Goal: Information Seeking & Learning: Learn about a topic

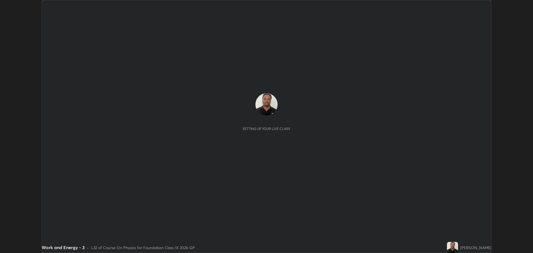
scroll to position [253, 533]
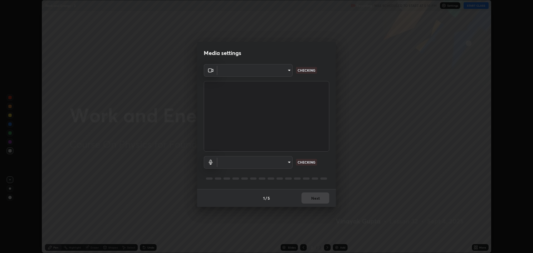
type input "818fcefd3fddf3d091a7478ec67eb8981ca9e8ab5665e76ce228af1b2ffa74de"
type input "default"
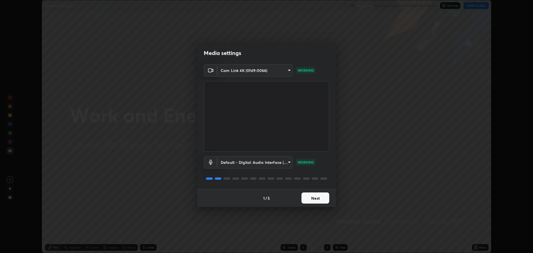
click at [317, 199] on button "Next" at bounding box center [316, 197] width 28 height 11
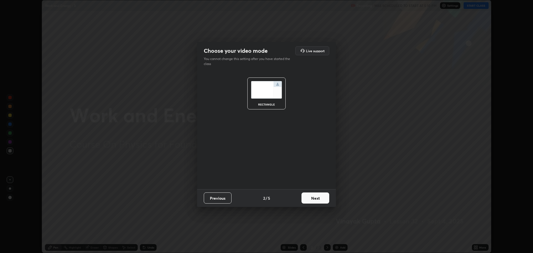
click at [316, 198] on button "Next" at bounding box center [316, 197] width 28 height 11
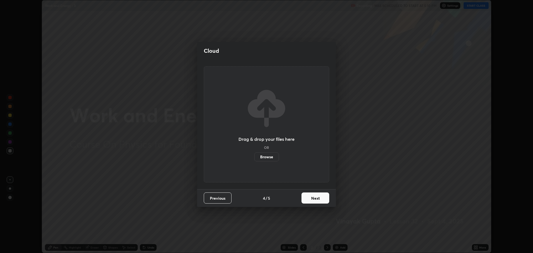
click at [318, 197] on button "Next" at bounding box center [316, 197] width 28 height 11
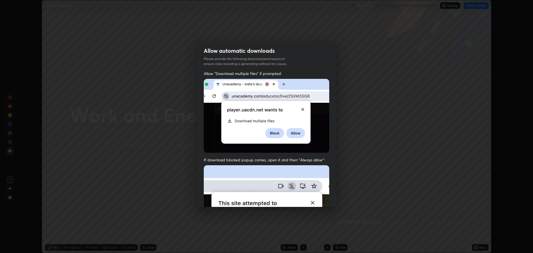
click at [321, 198] on img at bounding box center [266, 225] width 125 height 121
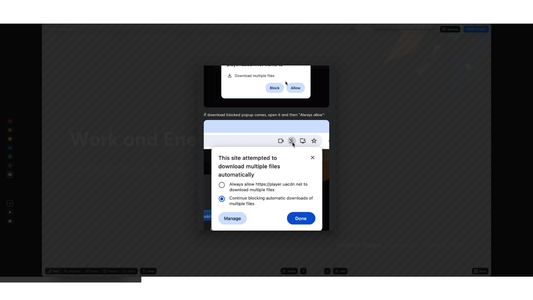
scroll to position [113, 0]
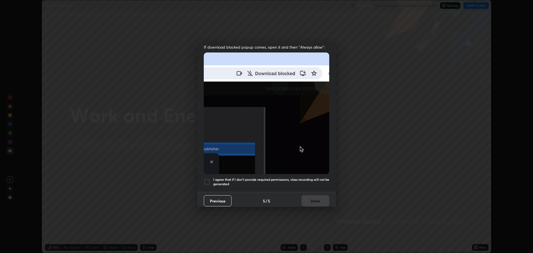
click at [243, 181] on h5 "I agree that if I don't provide required permissions, class recording will not …" at bounding box center [271, 181] width 116 height 9
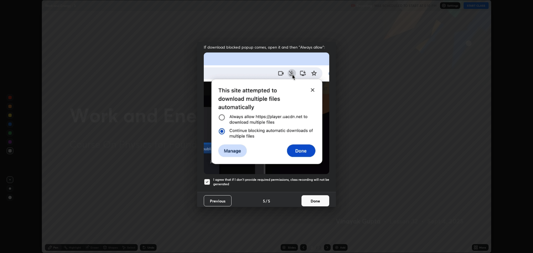
click at [302, 197] on button "Done" at bounding box center [316, 200] width 28 height 11
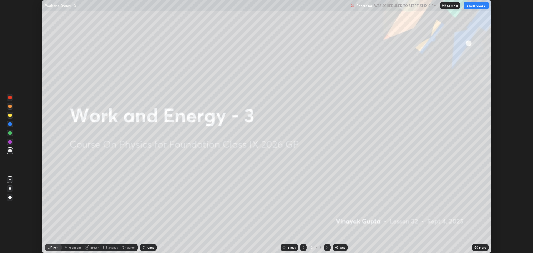
click at [478, 247] on div "More" at bounding box center [480, 247] width 17 height 7
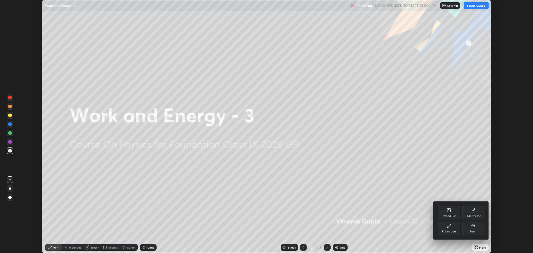
click at [455, 226] on div "Full screen" at bounding box center [449, 228] width 22 height 13
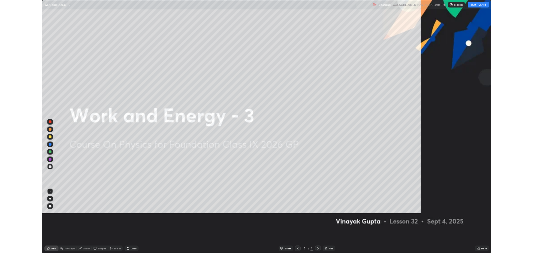
scroll to position [300, 533]
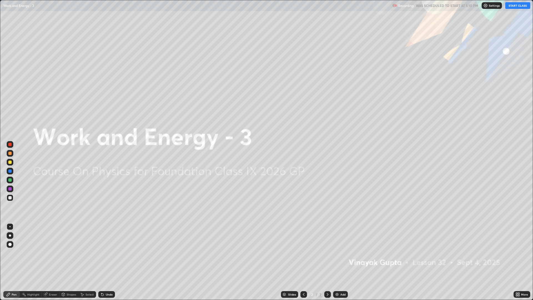
click at [517, 4] on button "START CLASS" at bounding box center [517, 5] width 25 height 7
click at [344, 253] on div "Add" at bounding box center [342, 294] width 5 height 3
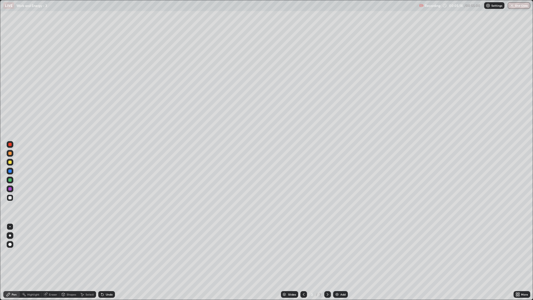
click at [344, 253] on div "Add" at bounding box center [342, 294] width 5 height 3
click at [300, 253] on div at bounding box center [303, 294] width 7 height 11
click at [327, 253] on icon at bounding box center [327, 294] width 4 height 4
click at [11, 171] on div at bounding box center [9, 170] width 3 height 3
click at [9, 164] on div at bounding box center [9, 161] width 3 height 3
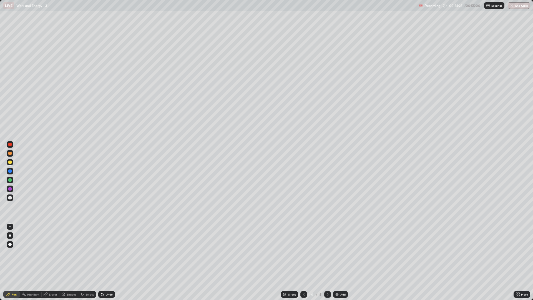
click at [340, 253] on div "Add" at bounding box center [340, 294] width 15 height 7
click at [7, 195] on div at bounding box center [10, 197] width 7 height 7
click at [341, 253] on div "Add" at bounding box center [342, 294] width 5 height 3
click at [106, 253] on div "Undo" at bounding box center [109, 294] width 7 height 3
click at [107, 253] on div "Undo" at bounding box center [109, 294] width 7 height 3
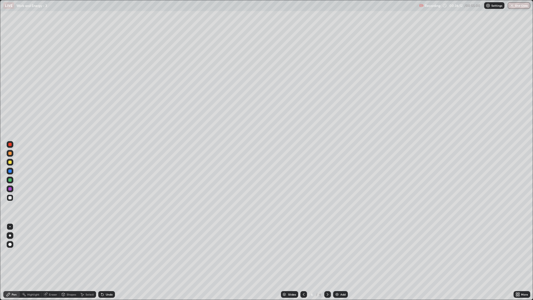
click at [9, 161] on div at bounding box center [9, 161] width 3 height 3
click at [110, 253] on div "Undo" at bounding box center [106, 294] width 17 height 7
click at [12, 200] on div at bounding box center [10, 197] width 7 height 7
click at [344, 253] on div "Add" at bounding box center [342, 294] width 5 height 3
click at [516, 6] on button "End Class" at bounding box center [519, 5] width 22 height 7
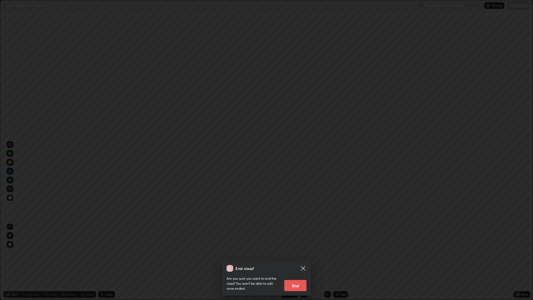
click at [305, 253] on button "End" at bounding box center [295, 285] width 22 height 11
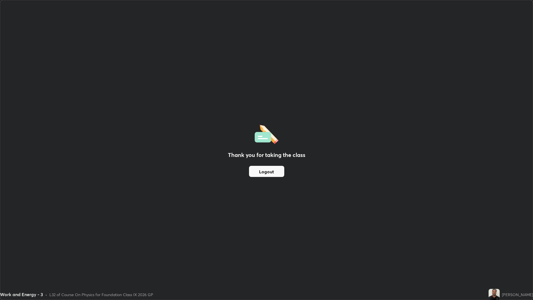
click at [316, 170] on div "Thank you for taking the class Logout" at bounding box center [266, 149] width 533 height 299
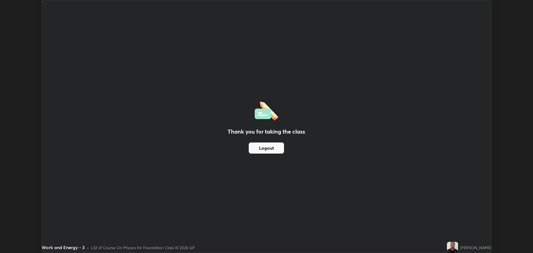
scroll to position [27510, 27230]
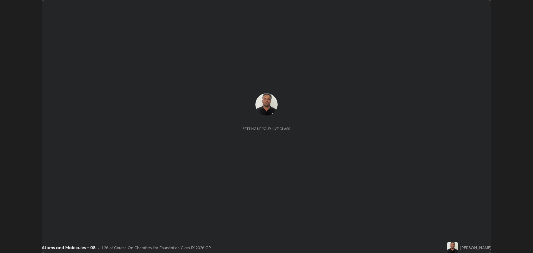
scroll to position [253, 533]
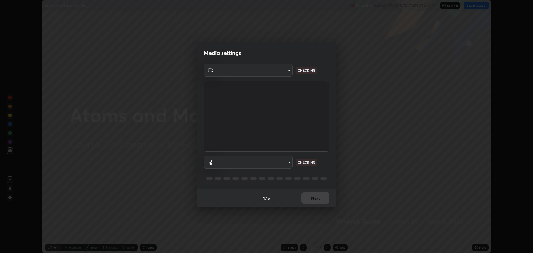
type input "818fcefd3fddf3d091a7478ec67eb8981ca9e8ab5665e76ce228af1b2ffa74de"
type input "default"
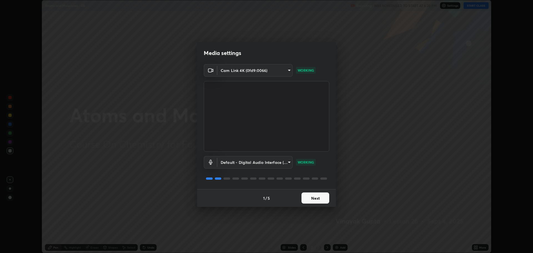
click at [315, 202] on button "Next" at bounding box center [316, 197] width 28 height 11
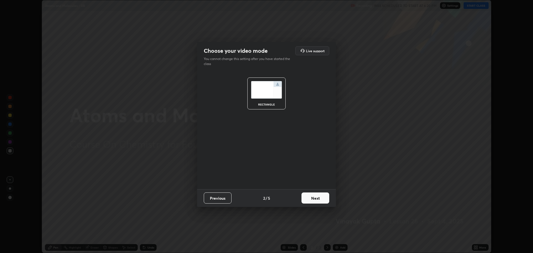
click at [316, 200] on button "Next" at bounding box center [316, 197] width 28 height 11
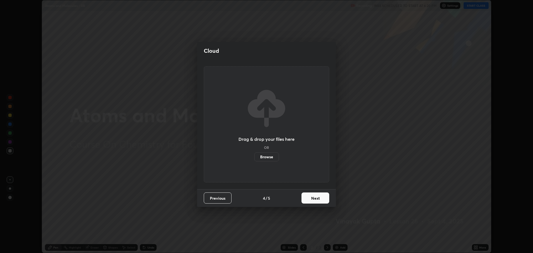
click at [315, 198] on button "Next" at bounding box center [316, 197] width 28 height 11
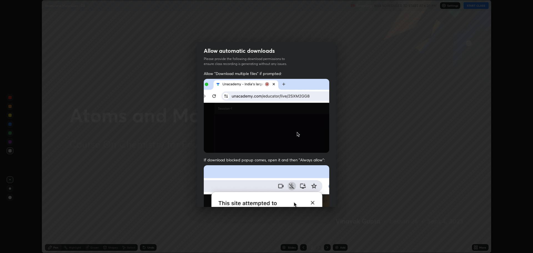
click at [316, 198] on img at bounding box center [266, 225] width 125 height 121
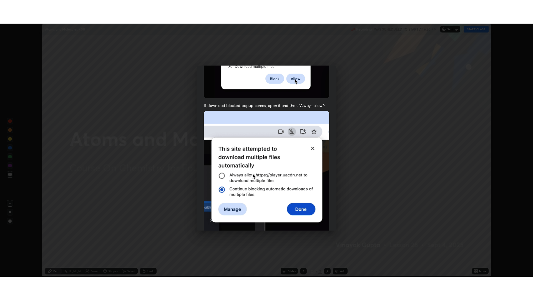
scroll to position [113, 0]
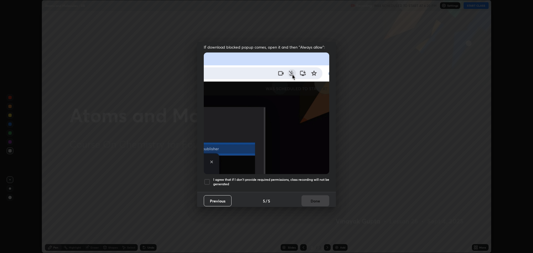
click at [243, 177] on h5 "I agree that if I don't provide required permissions, class recording will not …" at bounding box center [271, 181] width 116 height 9
click at [313, 199] on button "Done" at bounding box center [316, 200] width 28 height 11
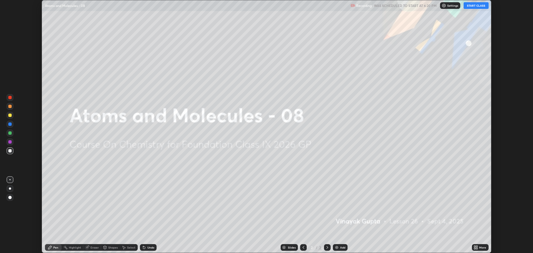
click at [481, 249] on div "More" at bounding box center [480, 247] width 17 height 7
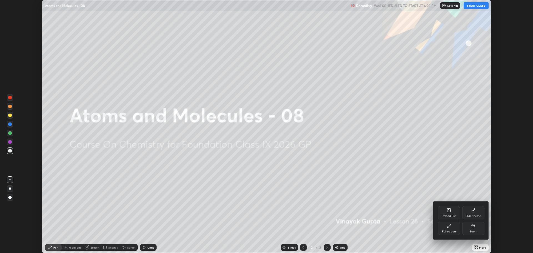
click at [453, 229] on div "Full screen" at bounding box center [449, 228] width 22 height 13
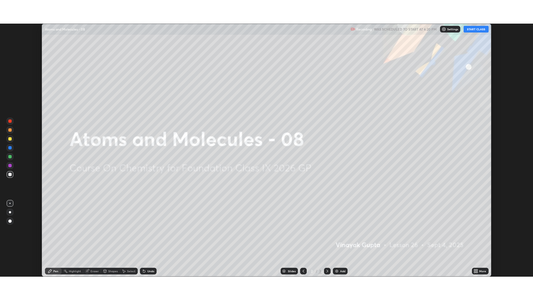
scroll to position [27510, 27230]
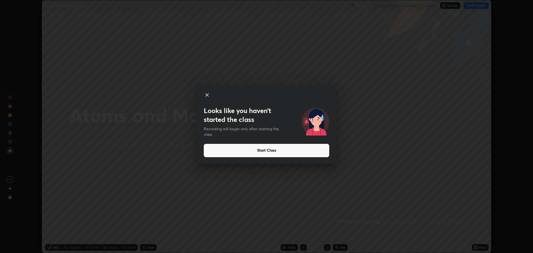
click at [206, 93] on icon at bounding box center [207, 95] width 7 height 7
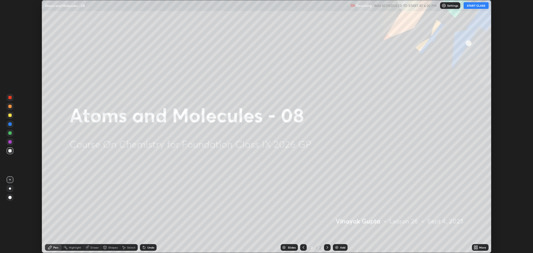
click at [476, 246] on icon at bounding box center [476, 247] width 4 height 4
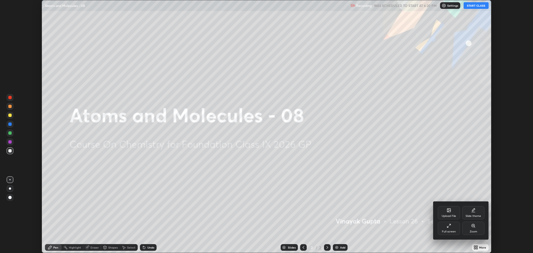
click at [449, 228] on div "Full screen" at bounding box center [449, 228] width 22 height 13
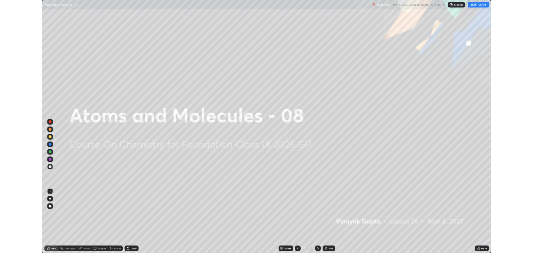
scroll to position [300, 533]
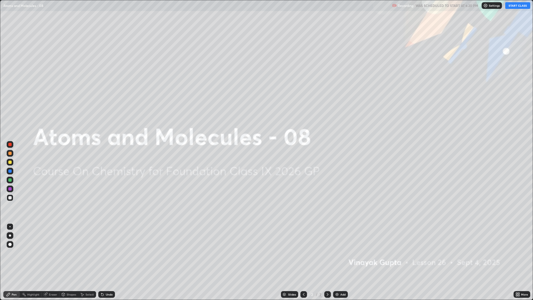
click at [516, 7] on button "START CLASS" at bounding box center [517, 5] width 25 height 7
click at [341, 253] on div "Add" at bounding box center [340, 294] width 15 height 7
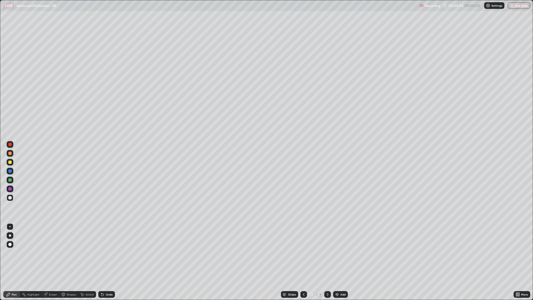
click at [519, 253] on icon at bounding box center [518, 293] width 1 height 1
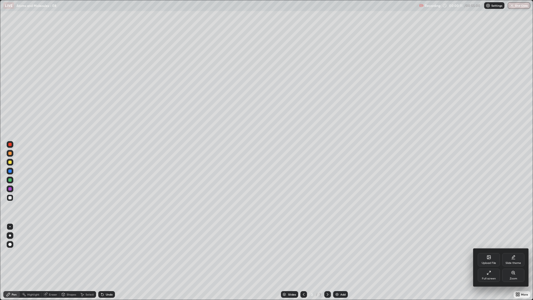
click at [490, 253] on icon at bounding box center [488, 256] width 3 height 3
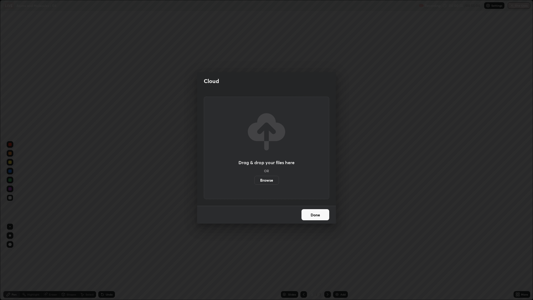
click at [270, 180] on label "Browse" at bounding box center [266, 180] width 25 height 9
click at [254, 180] on input "Browse" at bounding box center [254, 180] width 0 height 9
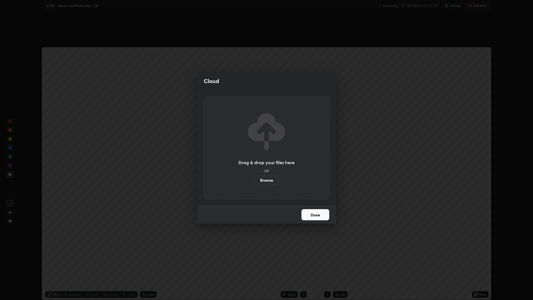
scroll to position [27510, 27230]
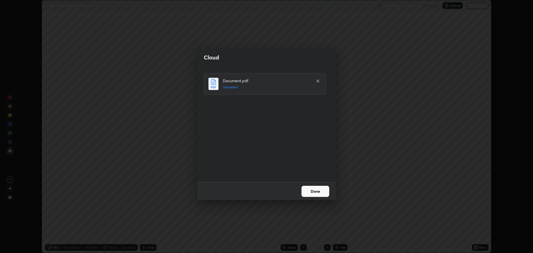
click at [322, 187] on button "Done" at bounding box center [316, 191] width 28 height 11
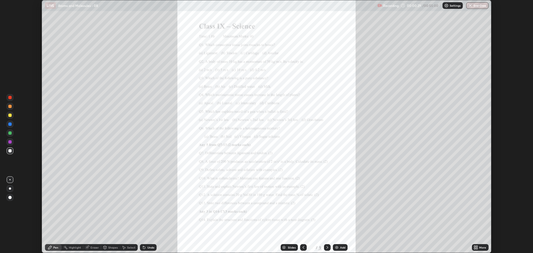
click at [483, 248] on div "More" at bounding box center [482, 247] width 7 height 3
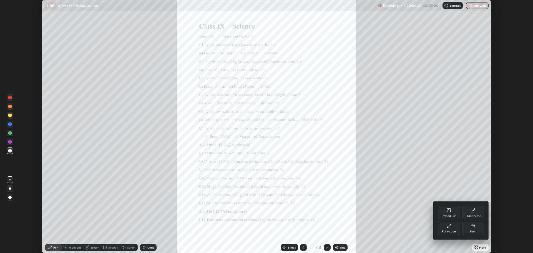
click at [449, 232] on div "Full screen" at bounding box center [449, 231] width 14 height 3
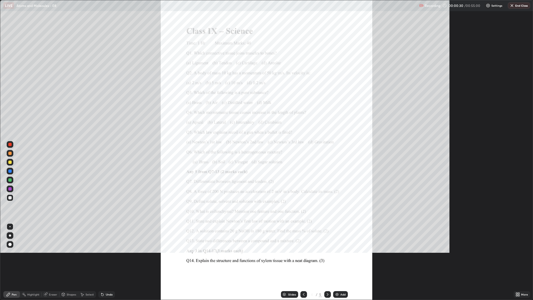
scroll to position [300, 533]
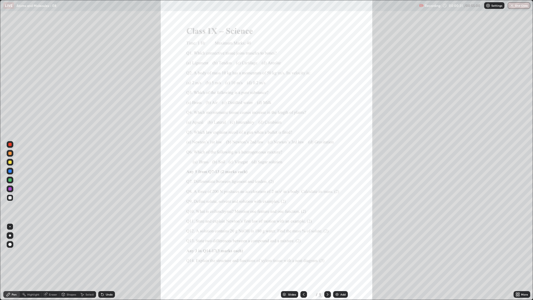
click at [519, 253] on icon at bounding box center [518, 293] width 1 height 1
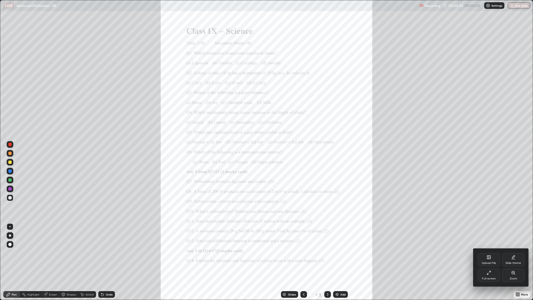
click at [513, 253] on div "Zoom" at bounding box center [513, 274] width 22 height 13
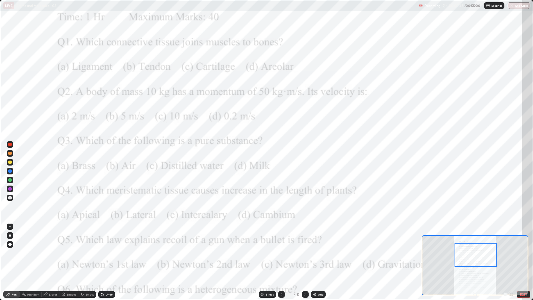
click at [10, 169] on div at bounding box center [9, 170] width 3 height 3
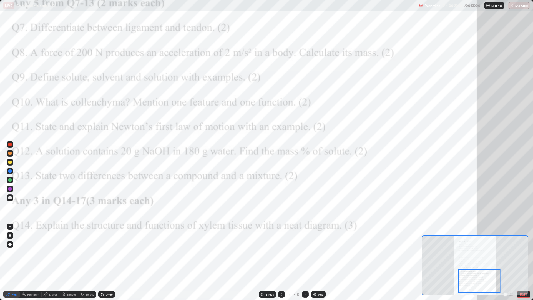
click at [305, 253] on icon at bounding box center [305, 294] width 4 height 4
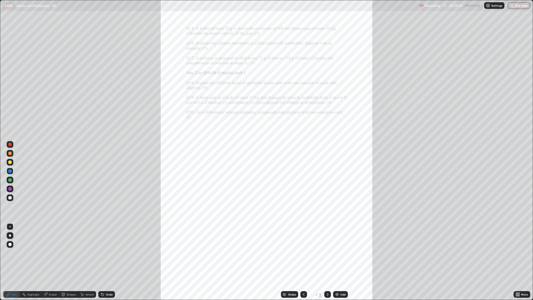
click at [519, 253] on icon at bounding box center [518, 295] width 1 height 1
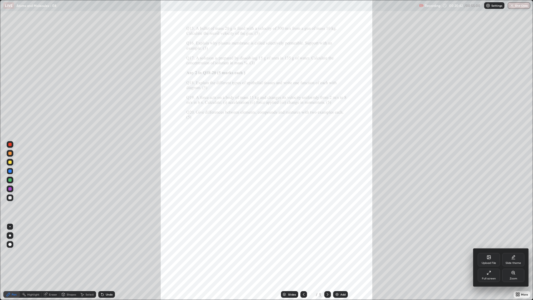
click at [507, 253] on div "Zoom" at bounding box center [513, 274] width 22 height 13
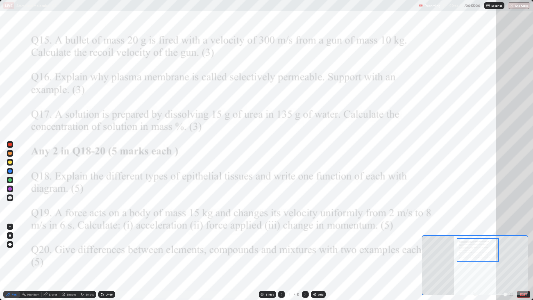
click at [527, 7] on button "End Class" at bounding box center [519, 5] width 22 height 7
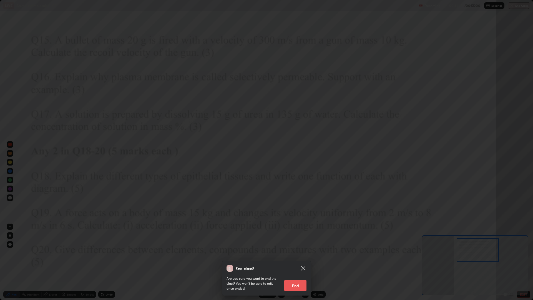
click at [300, 253] on button "End" at bounding box center [295, 285] width 22 height 11
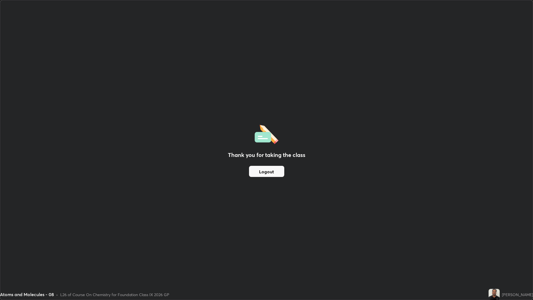
click at [273, 174] on button "Logout" at bounding box center [266, 171] width 35 height 11
click at [270, 168] on button "Logout" at bounding box center [266, 171] width 35 height 11
click at [269, 172] on button "Logout" at bounding box center [266, 171] width 35 height 11
click at [271, 169] on button "Logout" at bounding box center [266, 171] width 35 height 11
click at [275, 175] on button "Logout" at bounding box center [266, 171] width 35 height 11
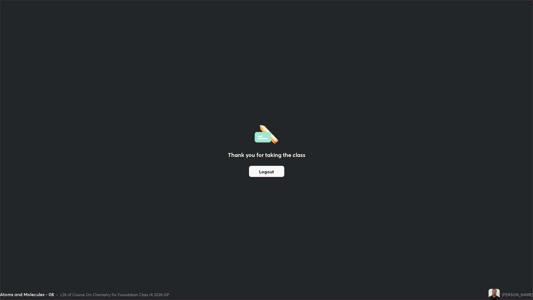
click at [266, 172] on button "Logout" at bounding box center [266, 171] width 35 height 11
